Goal: Find specific page/section: Find specific page/section

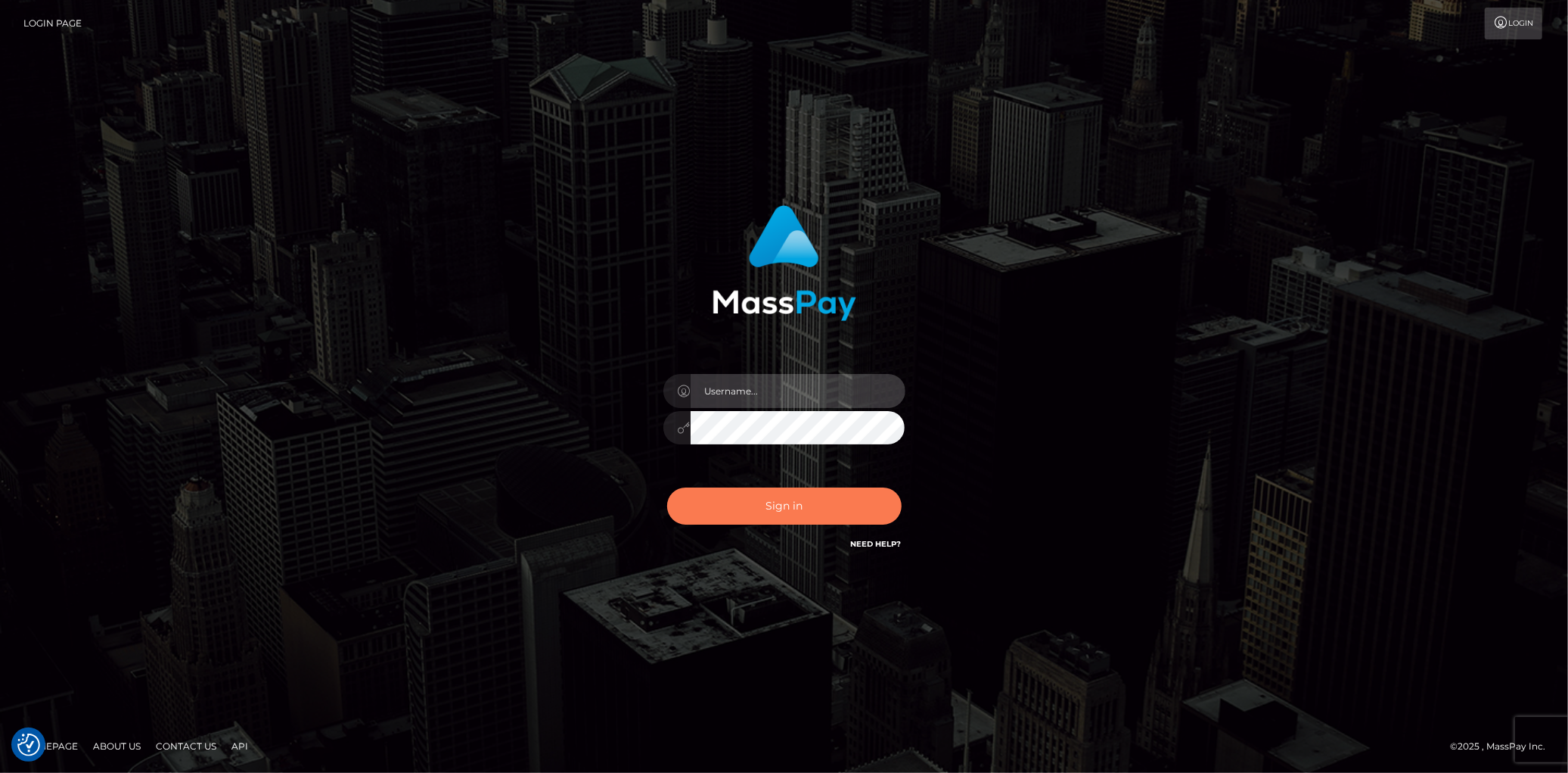
type input "Eduard Gavrilescu"
click at [767, 509] on button "Sign in" at bounding box center [784, 505] width 235 height 37
checkbox input "true"
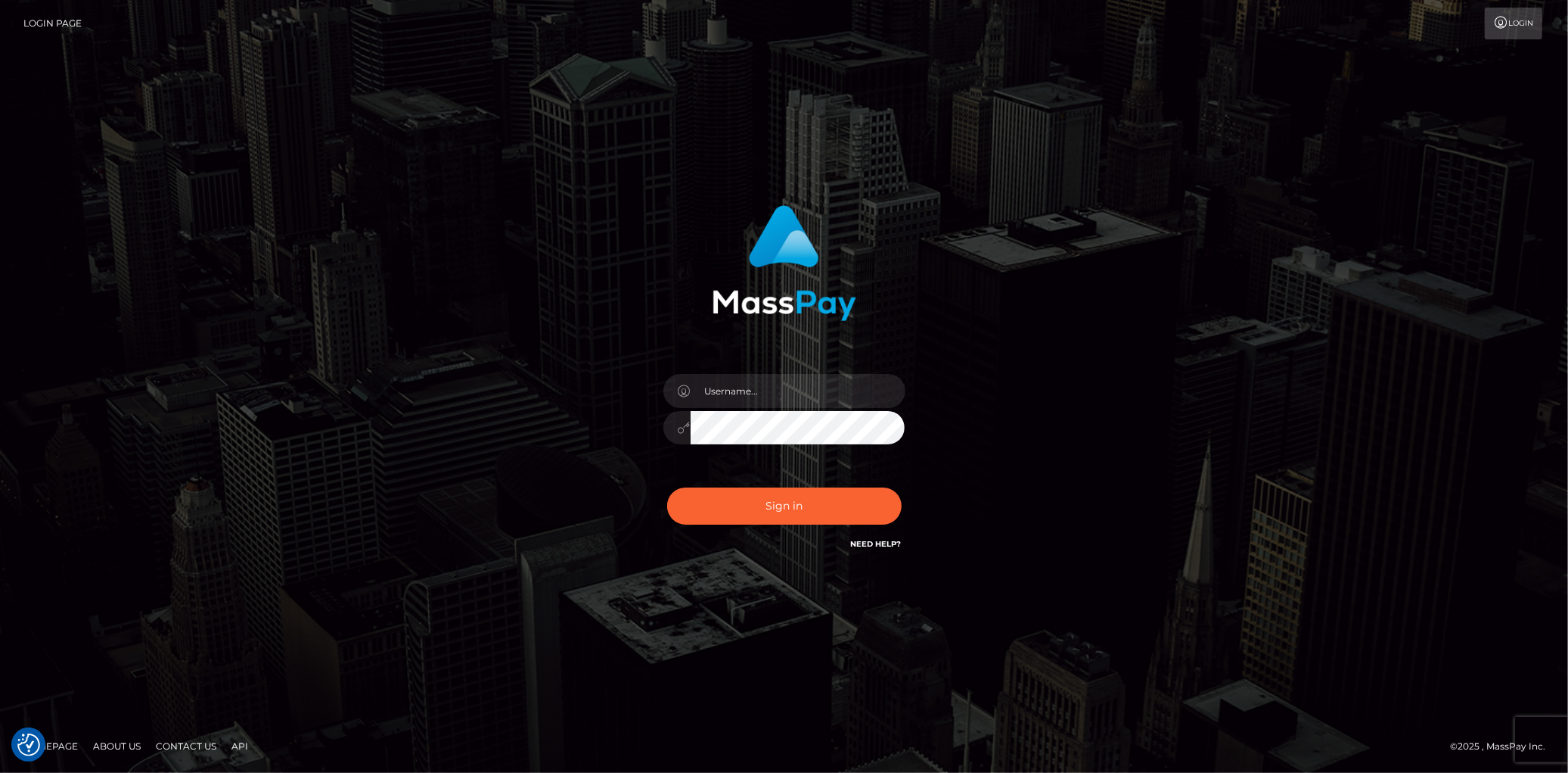
checkbox input "true"
type input "Eduard Gavrilescu"
click at [766, 503] on button "Sign in" at bounding box center [784, 505] width 235 height 37
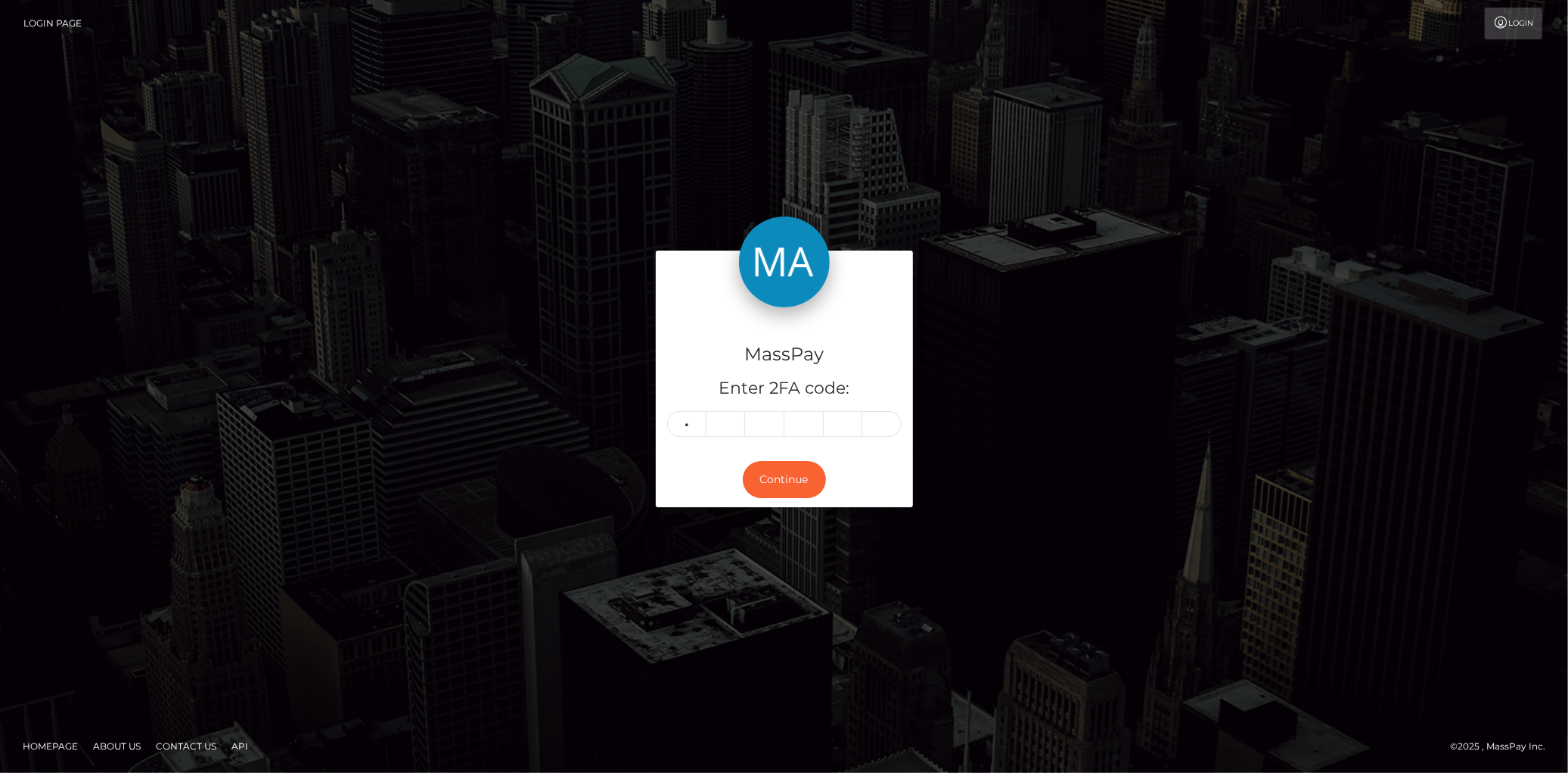
type input "1"
type input "8"
type input "9"
type input "4"
type input "8"
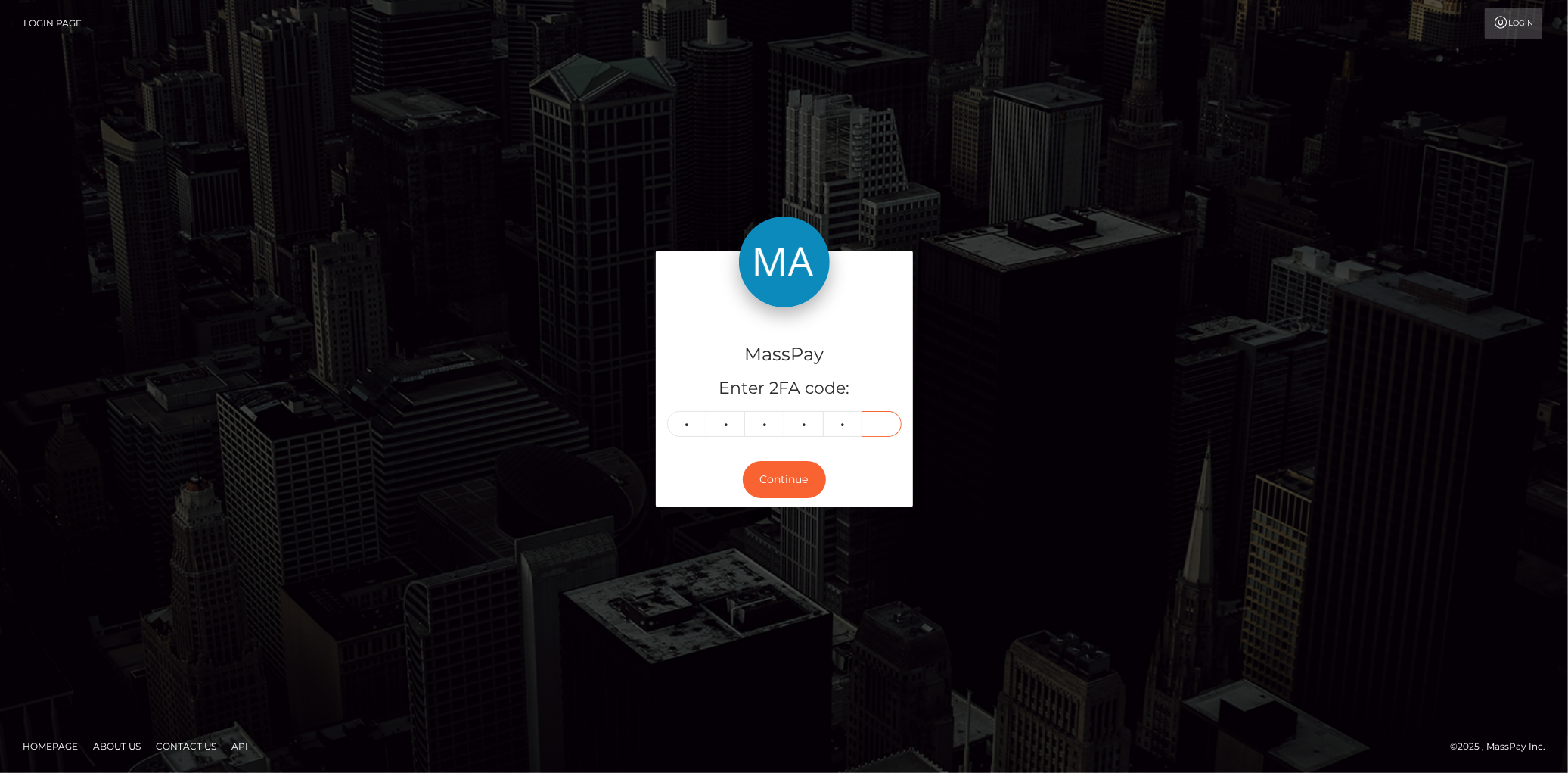
type input "8"
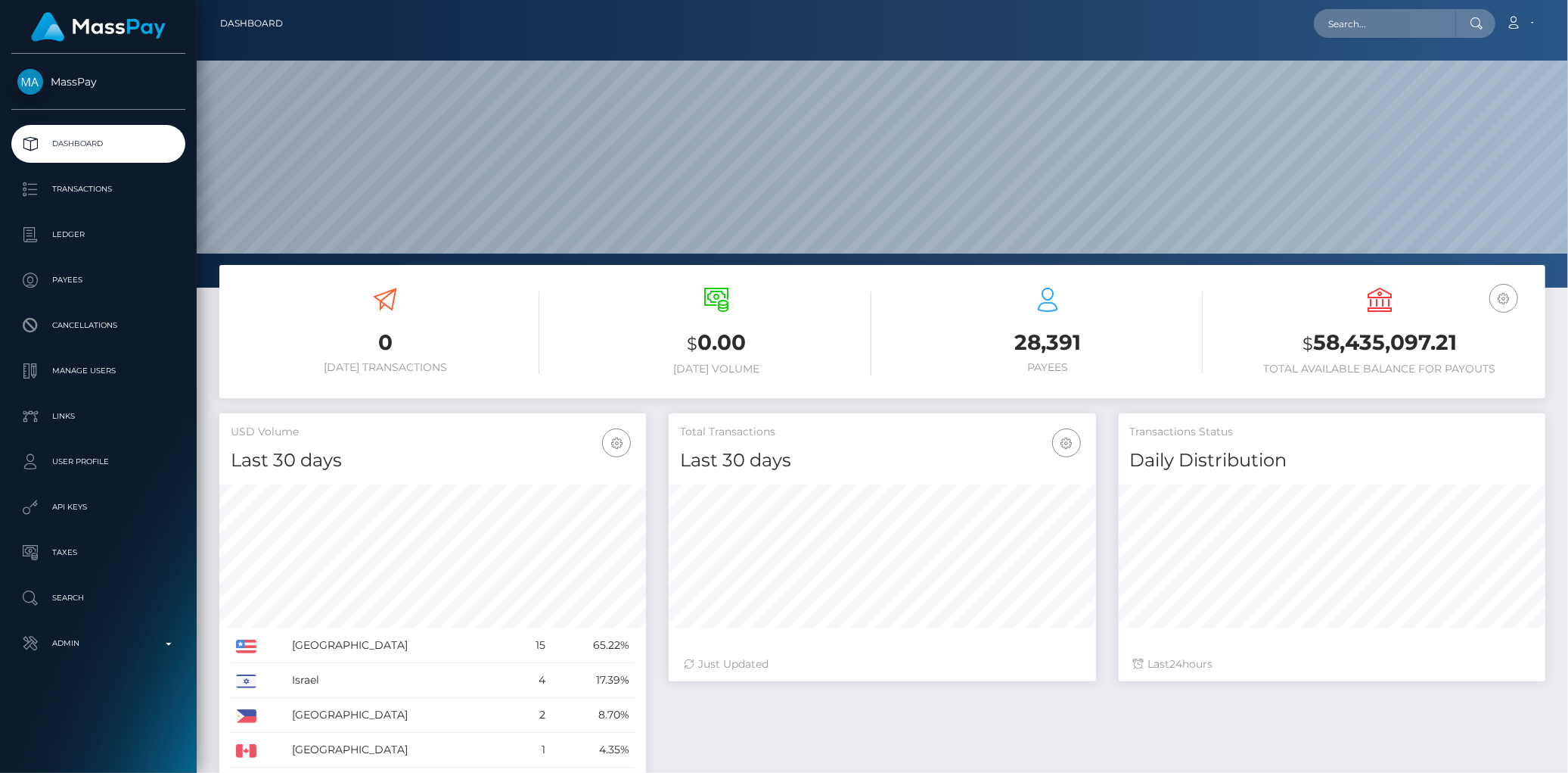
scroll to position [268, 427]
click at [1335, 31] on input "text" at bounding box center [1385, 23] width 143 height 29
paste input "Ticket ‭#130225‬"
type input "Ticket ‭#130225‬"
paste input "poact_kkoxzEwiCZMx"
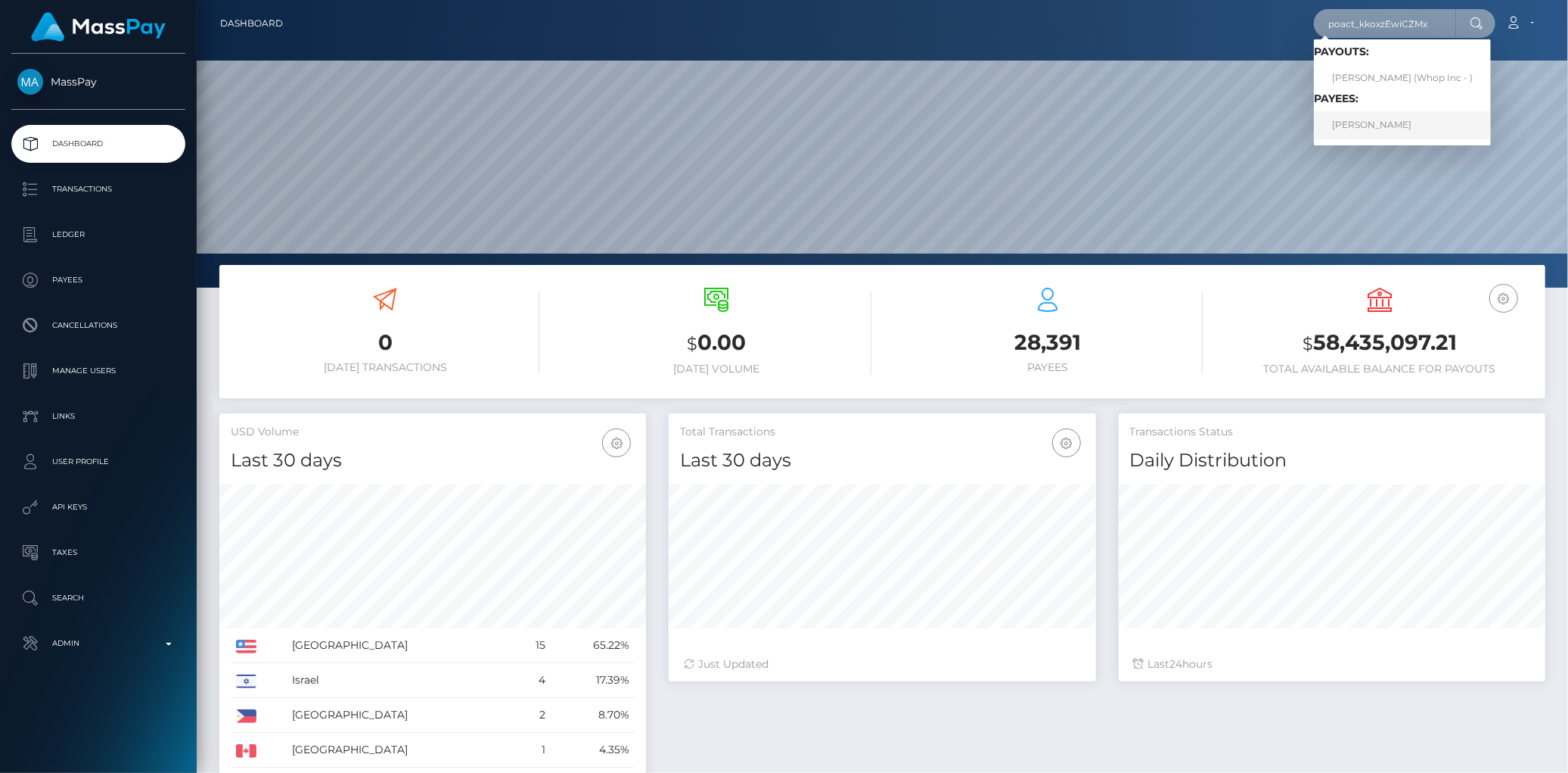
type input "poact_kkoxzEwiCZMx"
click at [1371, 120] on link "SAMUEL MADUABUCHI OBASI" at bounding box center [1402, 125] width 177 height 28
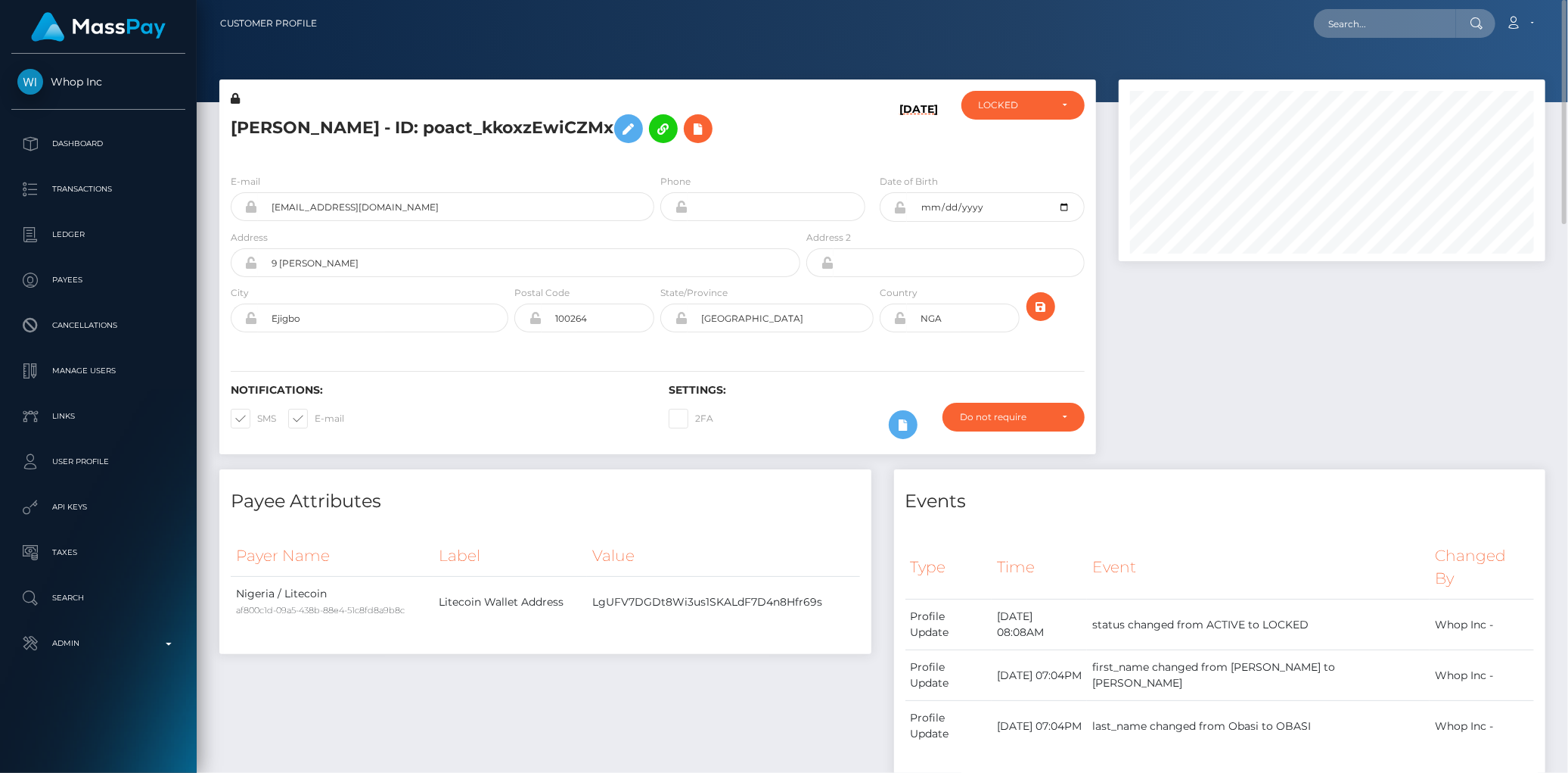
click at [610, 127] on h5 "[PERSON_NAME] - ID: poact_kkoxzEwiCZMx" at bounding box center [511, 129] width 562 height 44
click at [610, 127] on h5 "SAMUEL MADUABUCHI OBASI - ID: poact_kkoxzEwiCZMx" at bounding box center [511, 129] width 562 height 44
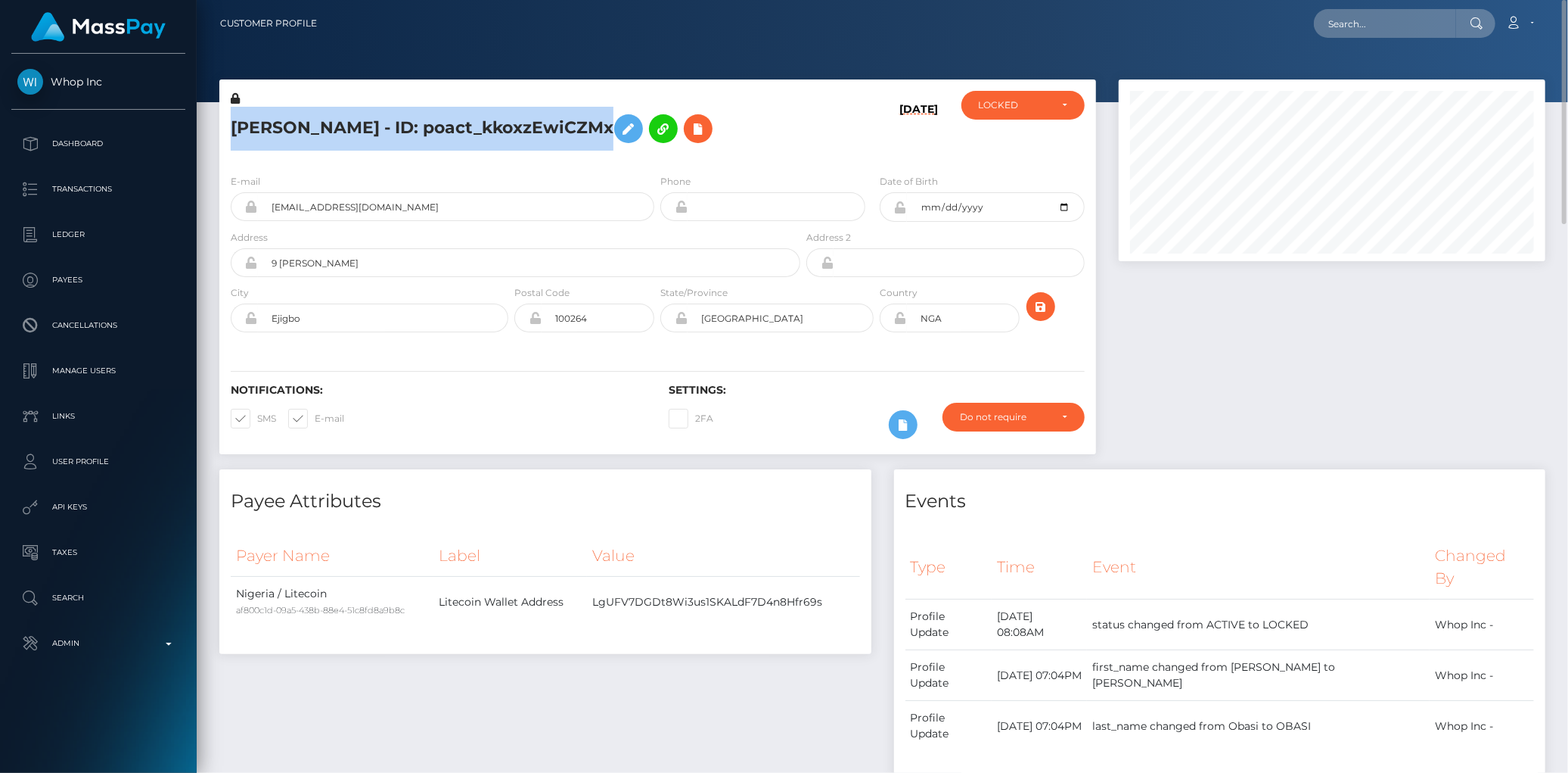
click at [610, 127] on h5 "SAMUEL MADUABUCHI OBASI - ID: poact_kkoxzEwiCZMx" at bounding box center [511, 129] width 562 height 44
copy h5 "SAMUEL MADUABUCHI OBASI - ID: poact_kkoxzEwiCZMx"
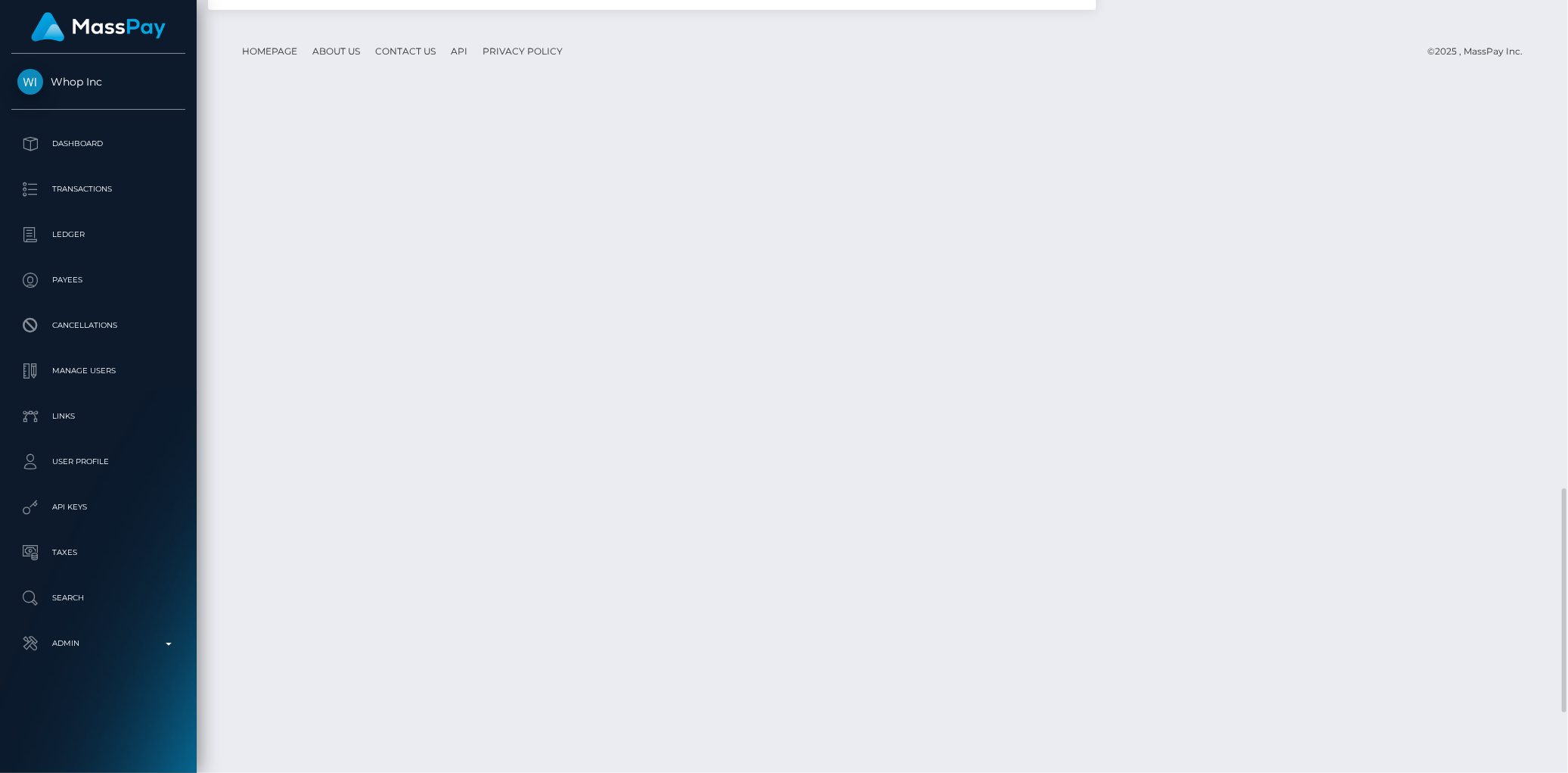
scroll to position [1890, 0]
